Goal: Task Accomplishment & Management: Manage account settings

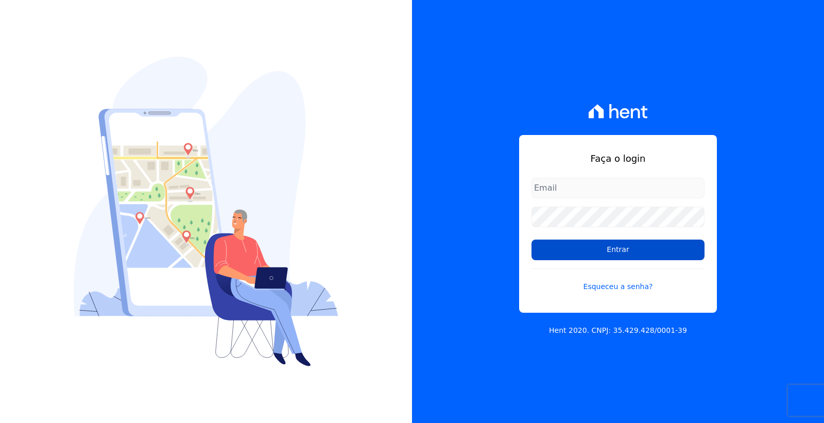
type input "[PERSON_NAME][EMAIL_ADDRESS][PERSON_NAME][DOMAIN_NAME]"
click at [578, 251] on input "Entrar" at bounding box center [618, 250] width 173 height 21
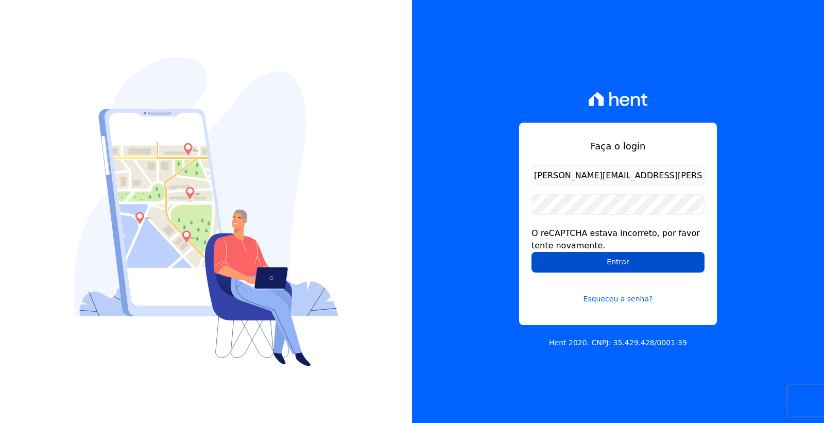
click at [581, 258] on input "Entrar" at bounding box center [618, 262] width 173 height 21
drag, startPoint x: 0, startPoint y: 0, endPoint x: 581, endPoint y: 259, distance: 636.1
click at [581, 259] on input "Entrar" at bounding box center [618, 262] width 173 height 21
click at [600, 265] on input "Entrar" at bounding box center [618, 262] width 173 height 21
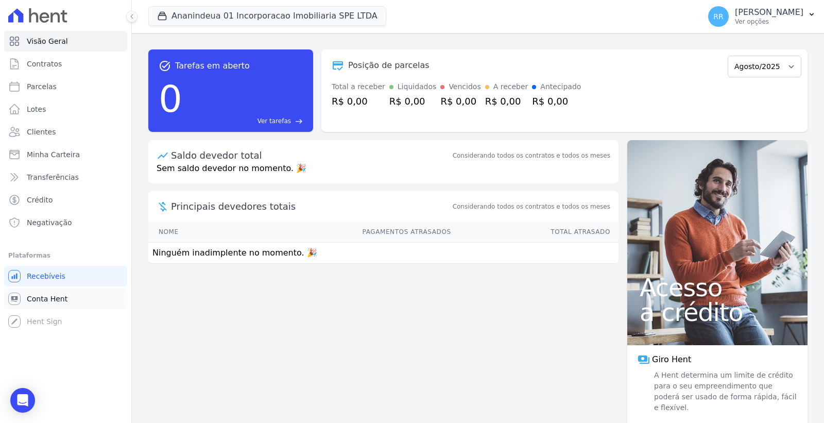
click at [64, 295] on link "Conta Hent" at bounding box center [65, 299] width 123 height 21
click at [57, 299] on span "Conta Hent" at bounding box center [47, 299] width 41 height 10
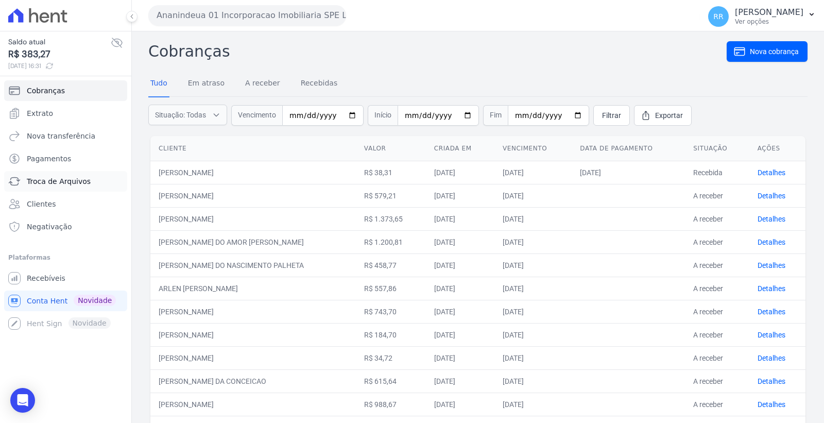
click at [73, 181] on span "Troca de Arquivos" at bounding box center [59, 181] width 64 height 10
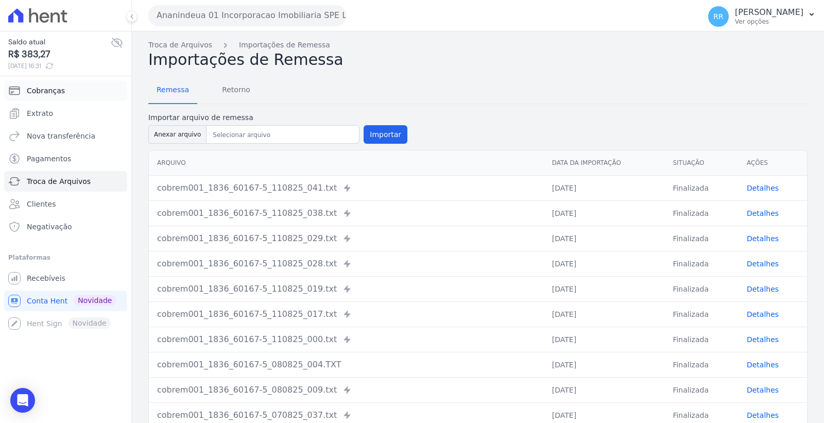
click at [64, 88] on link "Cobranças" at bounding box center [65, 90] width 123 height 21
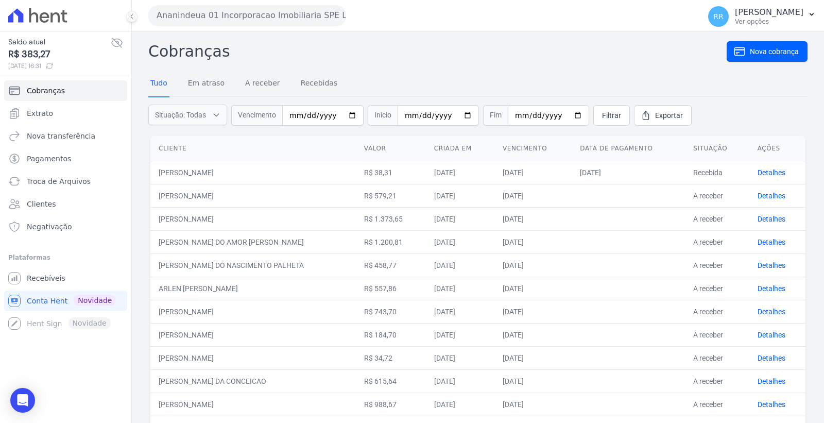
click at [262, 24] on button "Ananindeua 01 Incorporacao Imobiliaria SPE LTDA" at bounding box center [247, 15] width 198 height 21
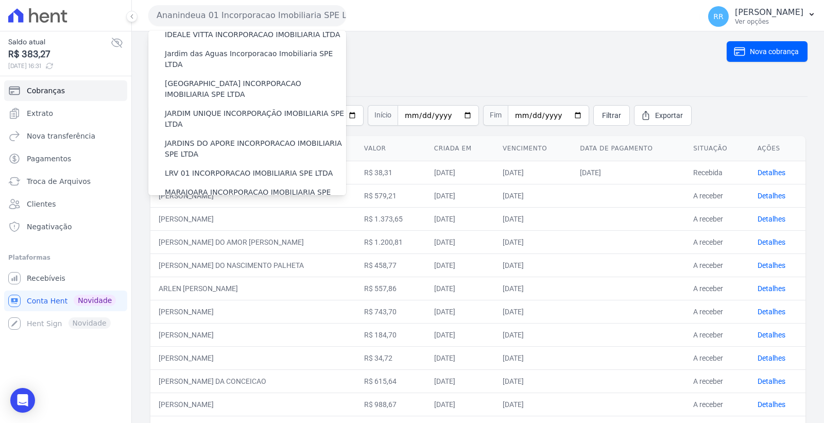
scroll to position [174, 0]
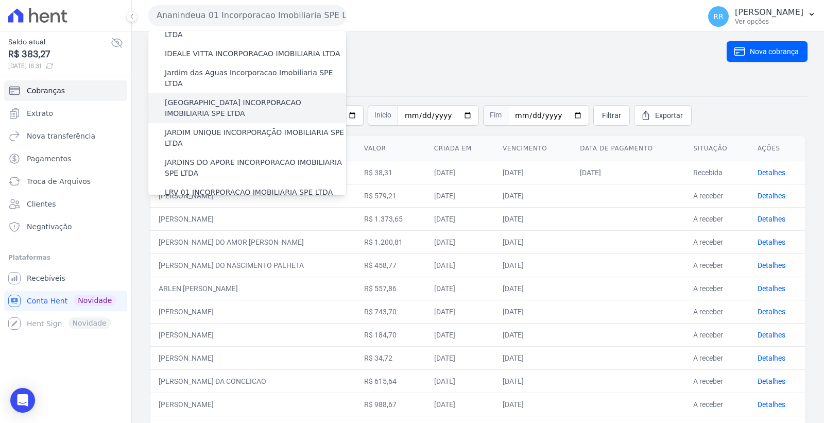
click at [268, 97] on label "[GEOGRAPHIC_DATA] INCORPORACAO IMOBILIARIA SPE LTDA" at bounding box center [255, 108] width 181 height 22
click at [0, 0] on input "[GEOGRAPHIC_DATA] INCORPORACAO IMOBILIARIA SPE LTDA" at bounding box center [0, 0] width 0 height 0
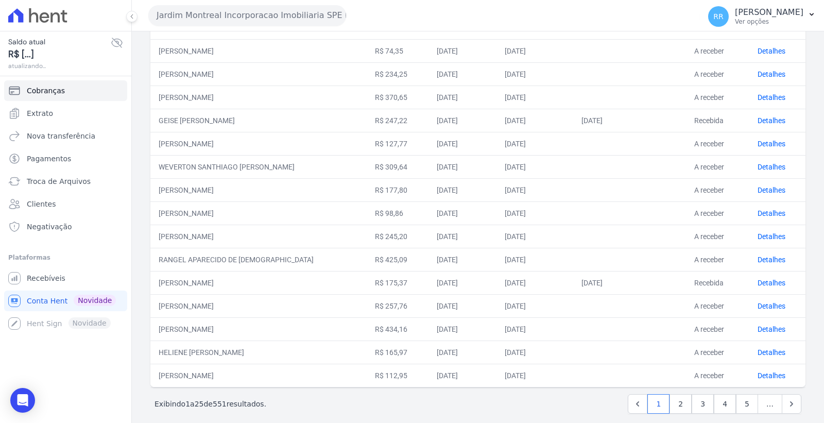
scroll to position [366, 0]
